Goal: Transaction & Acquisition: Purchase product/service

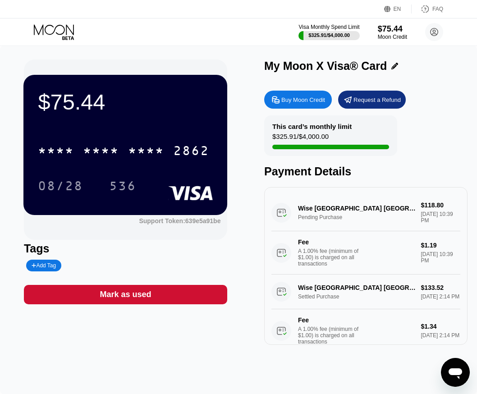
click at [56, 29] on icon at bounding box center [55, 32] width 42 height 16
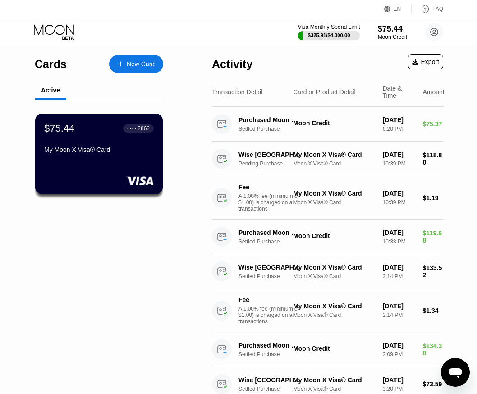
click at [299, 28] on div "Visa Monthly Spend Limit" at bounding box center [329, 27] width 62 height 6
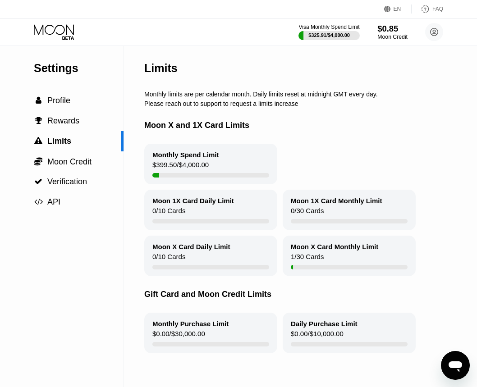
click at [388, 28] on div "$0.85" at bounding box center [392, 28] width 30 height 9
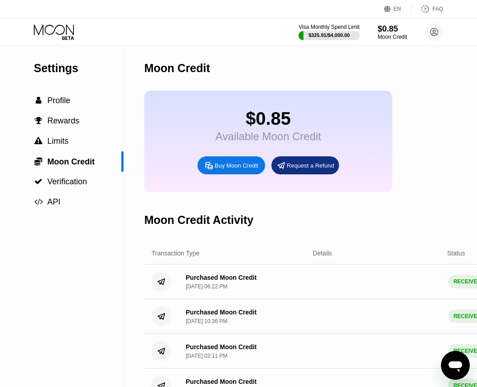
click at [234, 174] on div "Buy Moon Credit" at bounding box center [231, 165] width 68 height 18
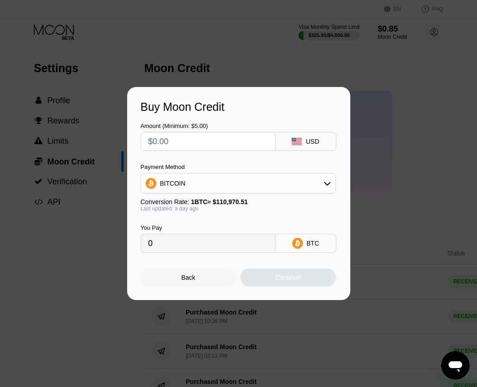
click at [253, 190] on div "BITCOIN" at bounding box center [238, 183] width 194 height 18
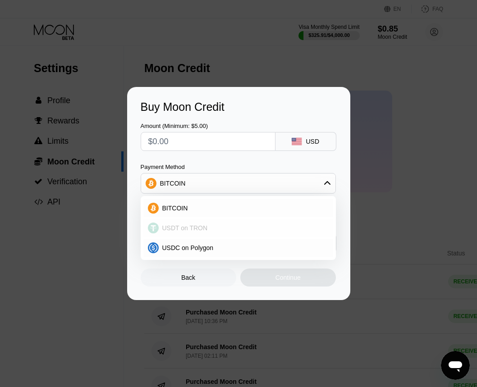
click at [199, 232] on span "USDT on TRON" at bounding box center [185, 228] width 46 height 7
type input "0.00"
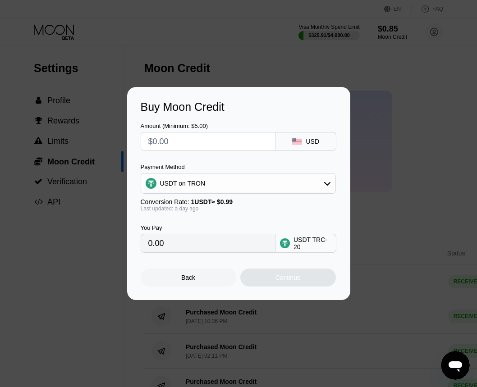
drag, startPoint x: 186, startPoint y: 138, endPoint x: 123, endPoint y: 141, distance: 62.8
click at [176, 137] on input "text" at bounding box center [207, 142] width 119 height 18
type input "$8"
type input "8.08"
type input "$86"
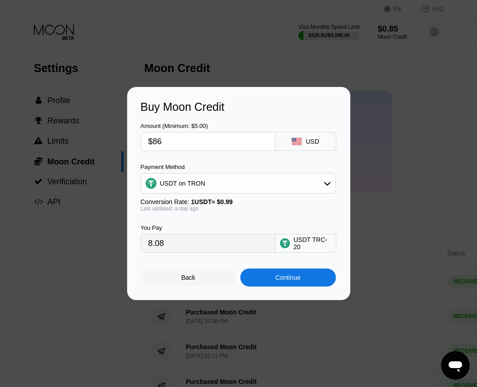
type input "86.87"
type input "$8"
type input "8.08"
type input "$85"
type input "85.86"
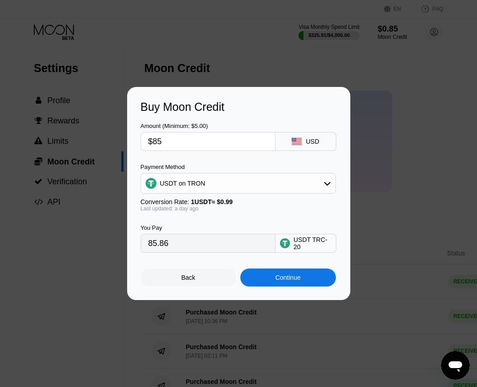
type input "$85"
click at [281, 287] on div "Continue" at bounding box center [288, 278] width 96 height 18
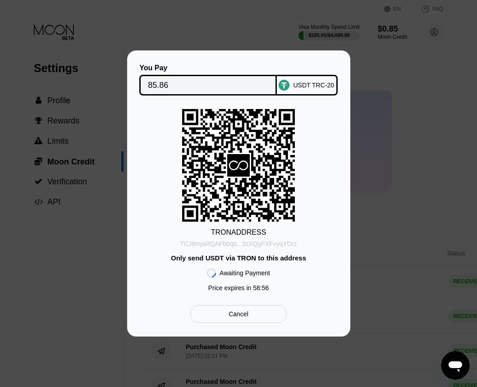
click at [209, 242] on div "TCJ6mjaRQAFbbqs...3zXQgFXFvyqYDrz" at bounding box center [238, 243] width 117 height 7
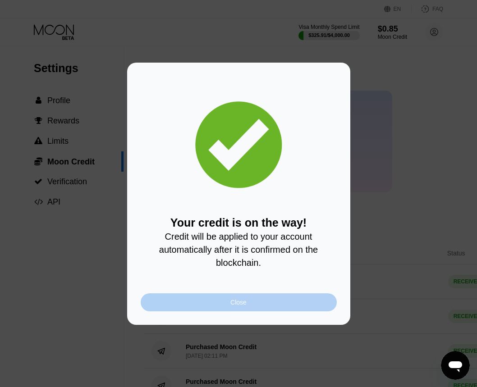
drag, startPoint x: 232, startPoint y: 306, endPoint x: 230, endPoint y: 310, distance: 4.6
click at [231, 306] on div "Close" at bounding box center [238, 302] width 16 height 7
